Goal: Task Accomplishment & Management: Manage account settings

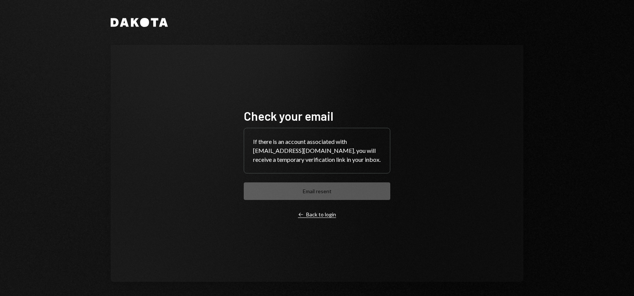
click at [311, 215] on div "Left Arrow Back to login" at bounding box center [317, 214] width 38 height 7
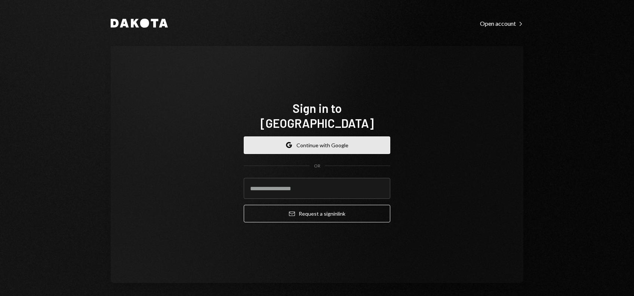
type input "**********"
click at [313, 136] on button "Google Continue with Google" at bounding box center [317, 145] width 146 height 18
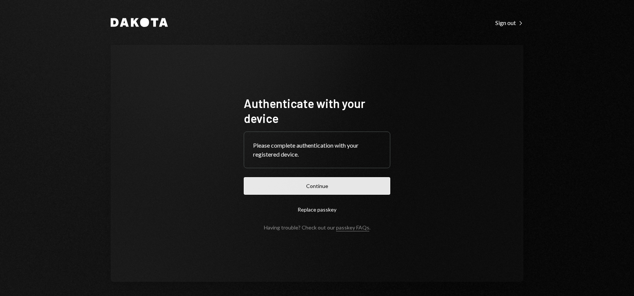
click at [312, 188] on button "Continue" at bounding box center [317, 186] width 146 height 18
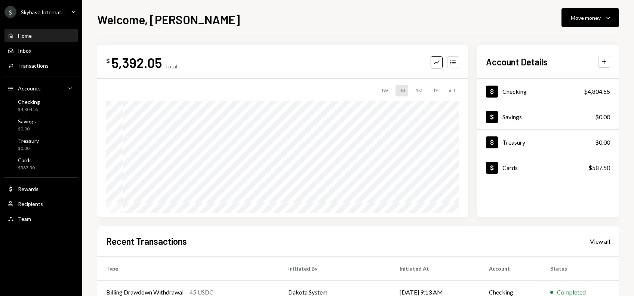
click at [53, 14] on div "Skybase Internat..." at bounding box center [43, 12] width 44 height 6
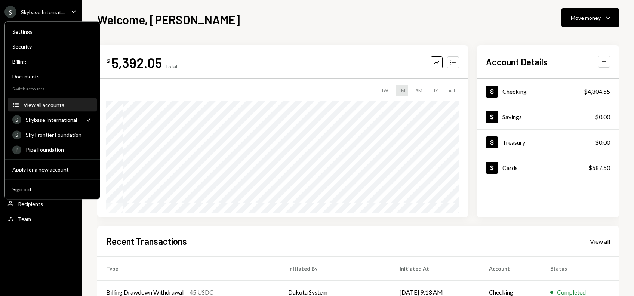
click at [38, 105] on div "View all accounts" at bounding box center [58, 105] width 69 height 6
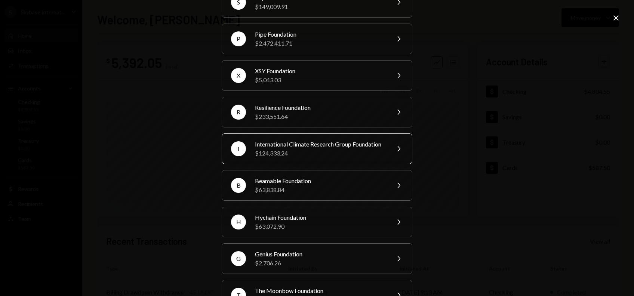
scroll to position [82, 0]
click at [304, 148] on div "International Climate Research Group Foundation" at bounding box center [320, 143] width 130 height 9
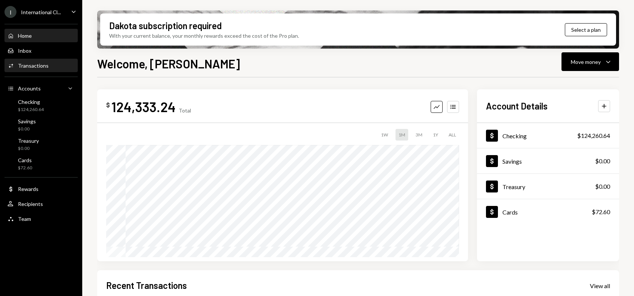
click at [28, 68] on div "Transactions" at bounding box center [33, 65] width 31 height 6
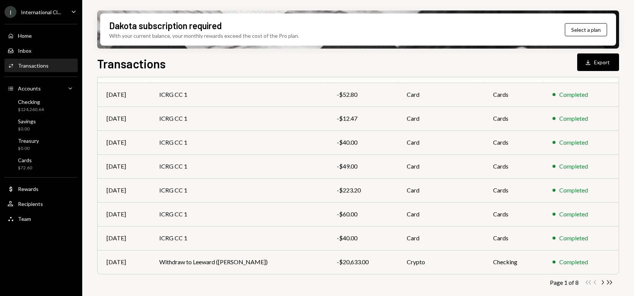
scroll to position [130, 0]
click at [600, 284] on icon "Chevron Right" at bounding box center [602, 281] width 7 height 7
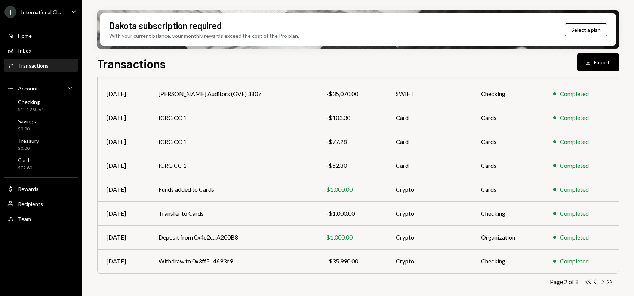
click at [601, 280] on icon "Chevron Right" at bounding box center [602, 281] width 7 height 7
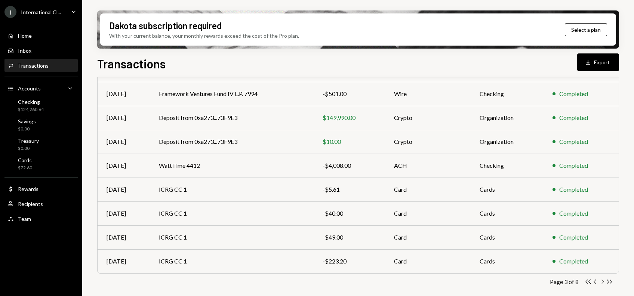
click at [601, 281] on icon "Chevron Right" at bounding box center [602, 281] width 7 height 7
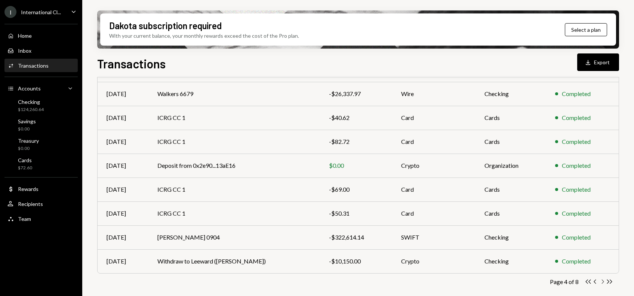
click at [603, 280] on icon "Chevron Right" at bounding box center [602, 281] width 7 height 7
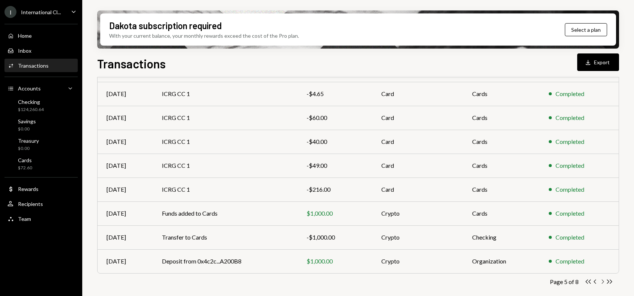
click at [601, 281] on icon "Chevron Right" at bounding box center [602, 281] width 7 height 7
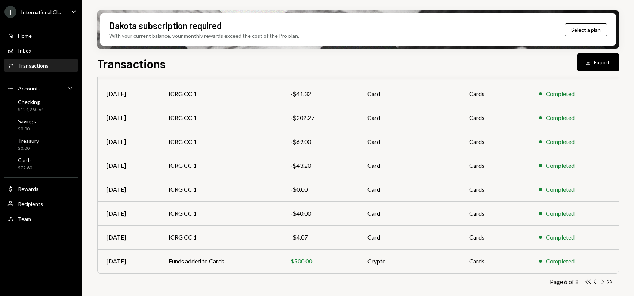
click at [602, 282] on icon "Chevron Right" at bounding box center [602, 281] width 7 height 7
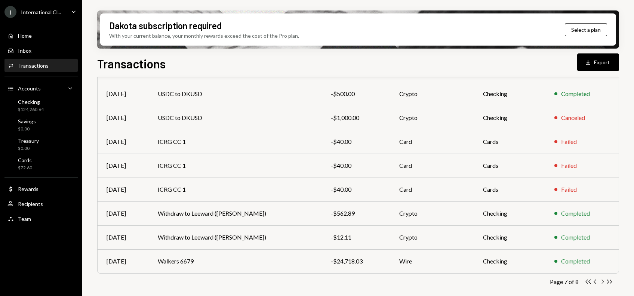
click at [602, 282] on icon "Chevron Right" at bounding box center [602, 281] width 7 height 7
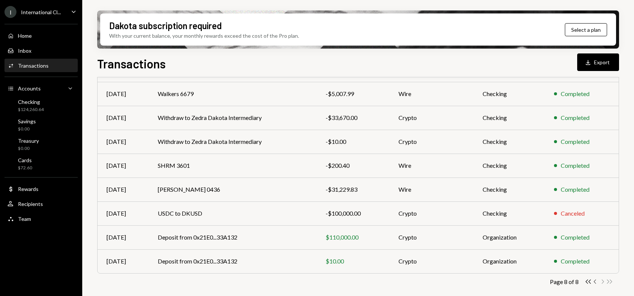
click at [595, 281] on icon "Chevron Left" at bounding box center [594, 281] width 7 height 7
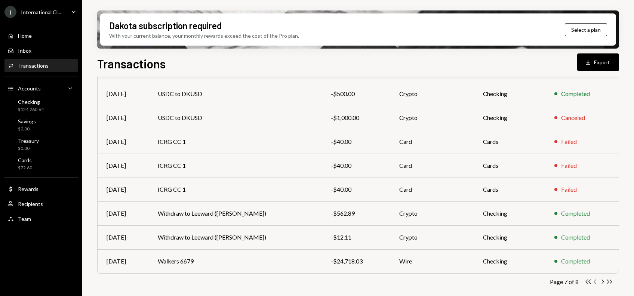
click at [595, 283] on icon "button" at bounding box center [594, 281] width 2 height 4
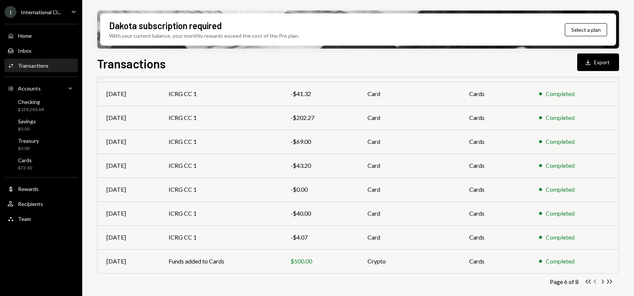
click at [595, 282] on icon "Chevron Left" at bounding box center [594, 281] width 7 height 7
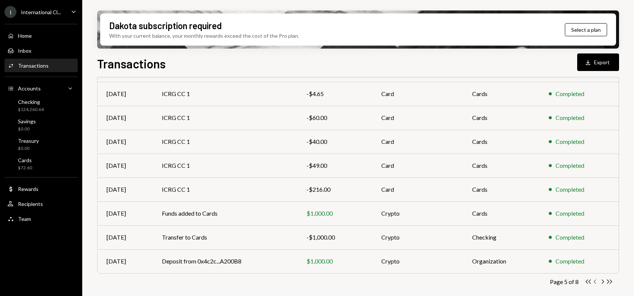
click at [594, 281] on icon "button" at bounding box center [594, 281] width 2 height 4
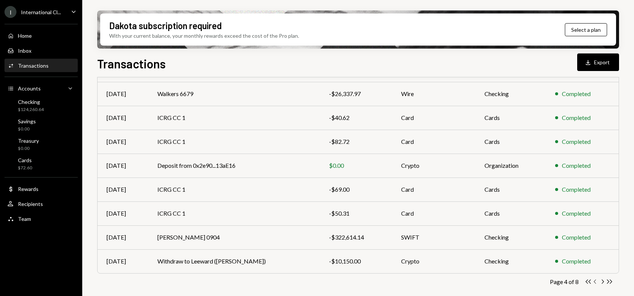
click at [596, 282] on icon "Chevron Left" at bounding box center [594, 281] width 7 height 7
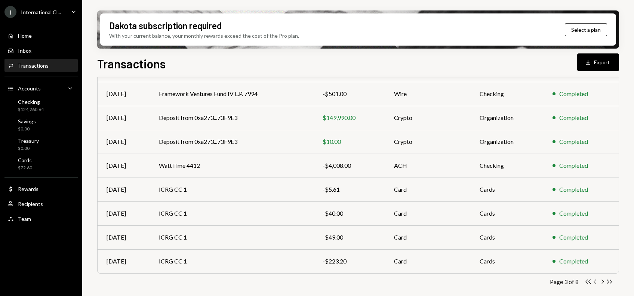
click at [595, 281] on icon "Chevron Left" at bounding box center [594, 281] width 7 height 7
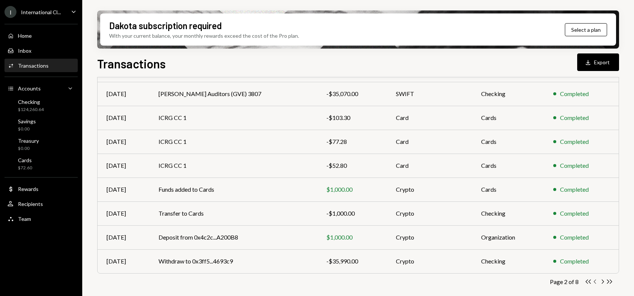
click at [595, 282] on icon "Chevron Left" at bounding box center [594, 281] width 7 height 7
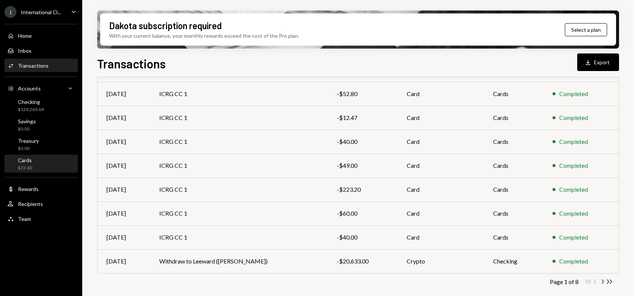
click at [31, 164] on div "Cards $72.60" at bounding box center [25, 164] width 14 height 14
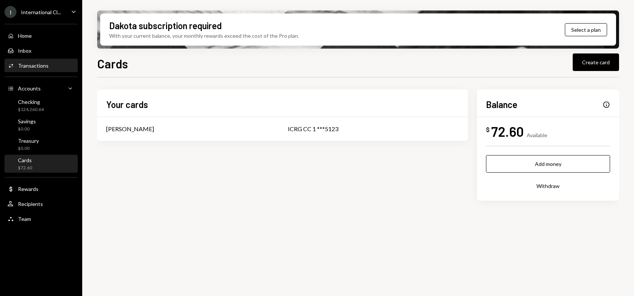
click at [39, 66] on div "Transactions" at bounding box center [33, 65] width 31 height 6
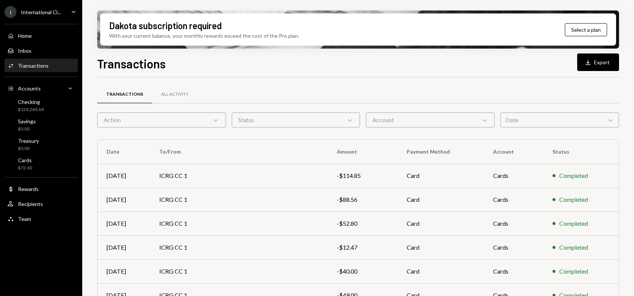
click at [362, 81] on div "Transactions All Activity Action Chevron Down Status Chevron Down Account Chevr…" at bounding box center [358, 255] width 522 height 357
click at [593, 61] on div "Download" at bounding box center [589, 62] width 10 height 7
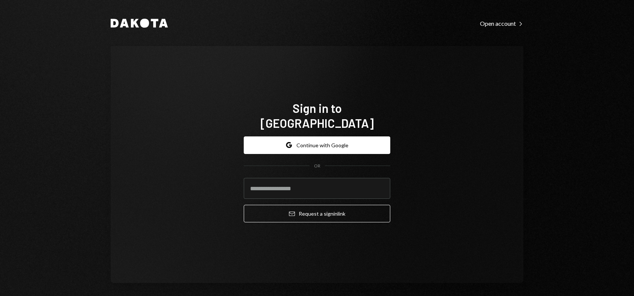
type input "**********"
